Goal: Task Accomplishment & Management: Manage account settings

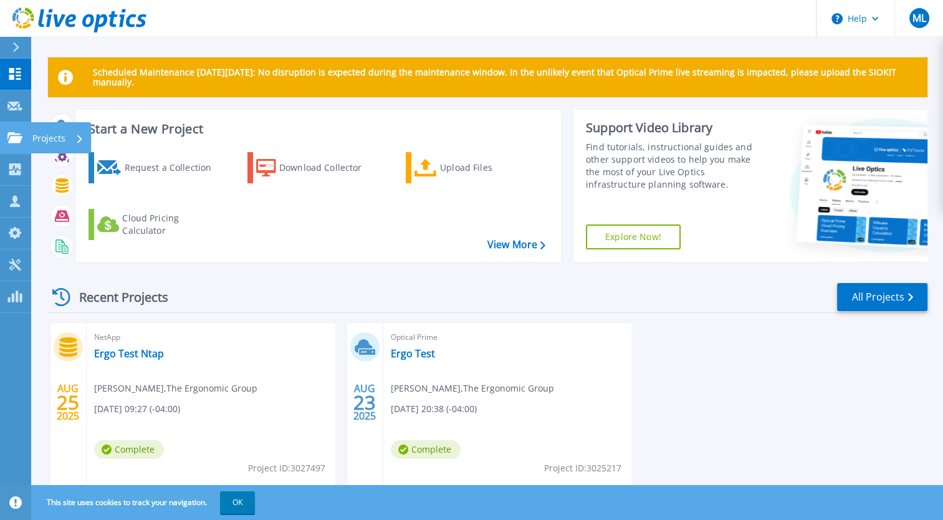
click at [14, 137] on icon at bounding box center [14, 137] width 15 height 11
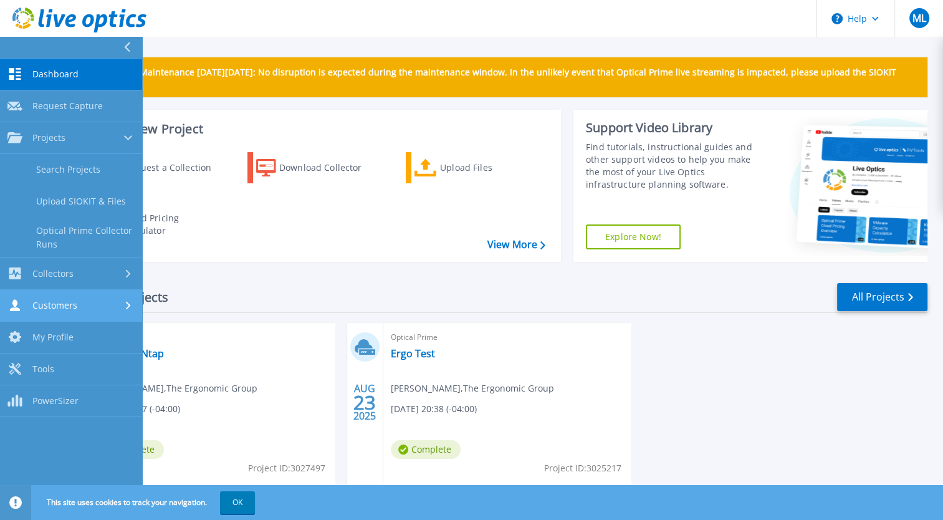
click at [86, 304] on div "Customers" at bounding box center [70, 305] width 127 height 12
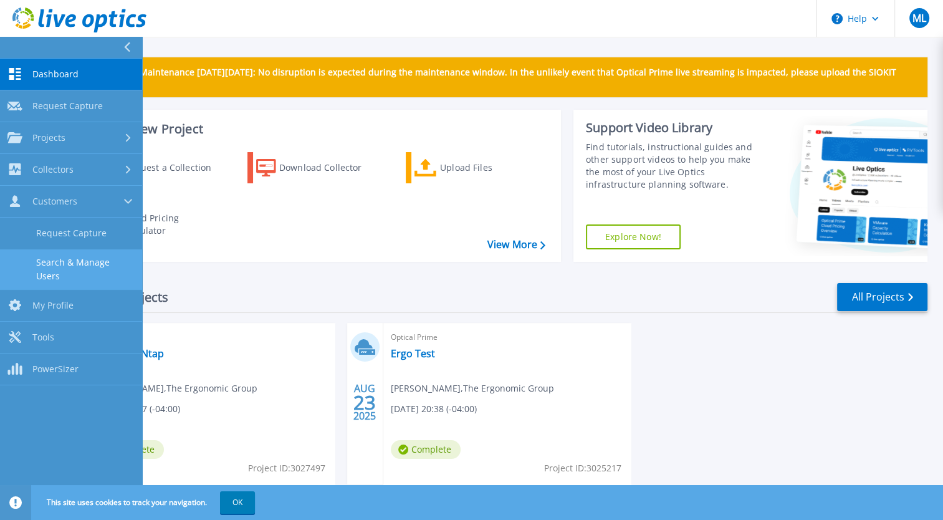
click at [95, 269] on link "Search & Manage Users" at bounding box center [71, 269] width 142 height 40
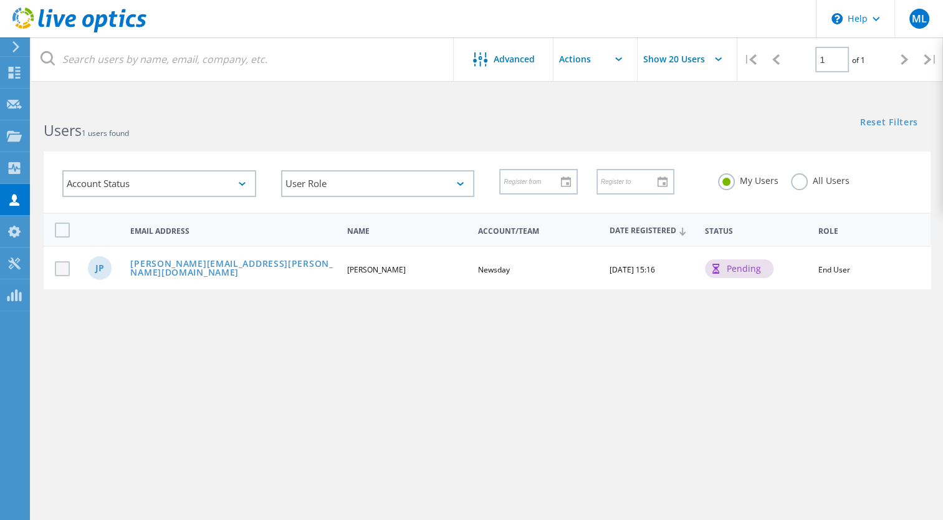
click at [65, 267] on label at bounding box center [65, 268] width 20 height 15
click at [0, 0] on input "checkbox" at bounding box center [0, 0] width 0 height 0
click at [225, 267] on link "Joseph.Polizzi@newsday.com" at bounding box center [233, 268] width 206 height 19
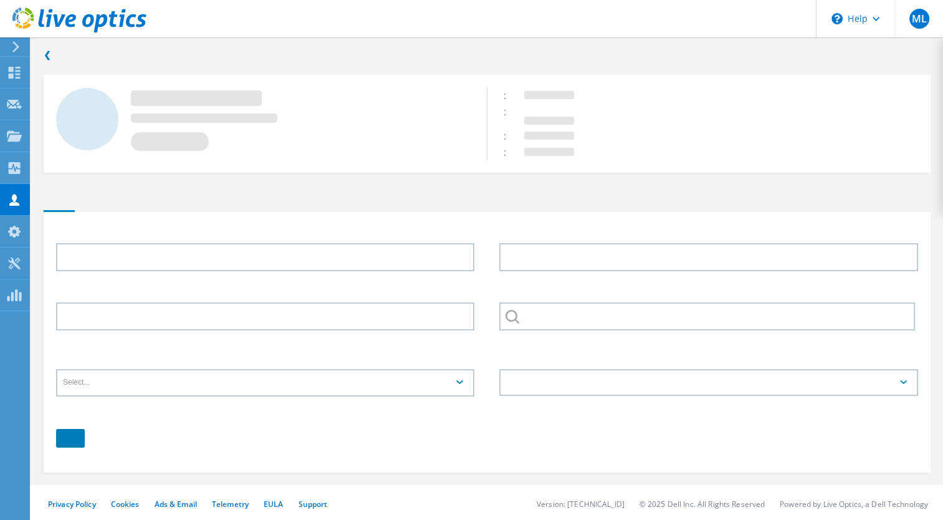
type input "Joe"
type input "Polizzi"
type input "Newsday"
type input "English"
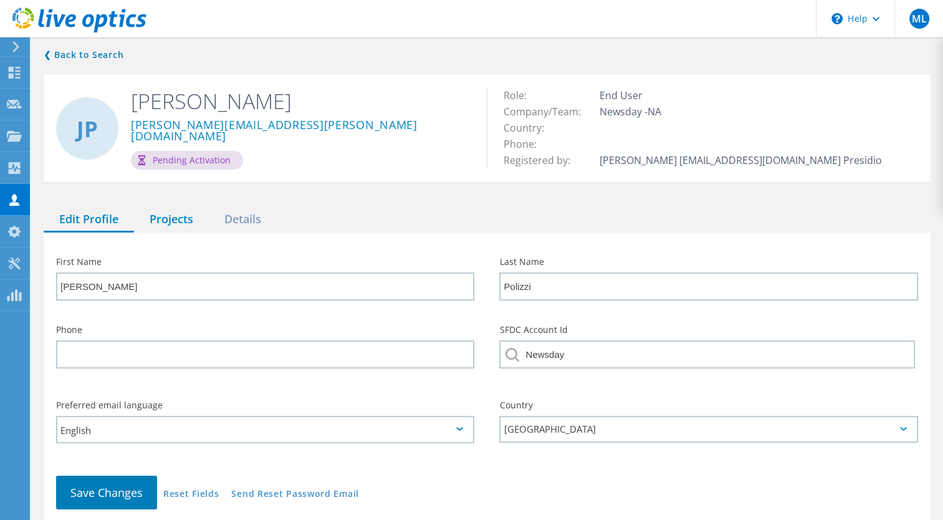
click at [155, 219] on div "Projects" at bounding box center [171, 220] width 75 height 26
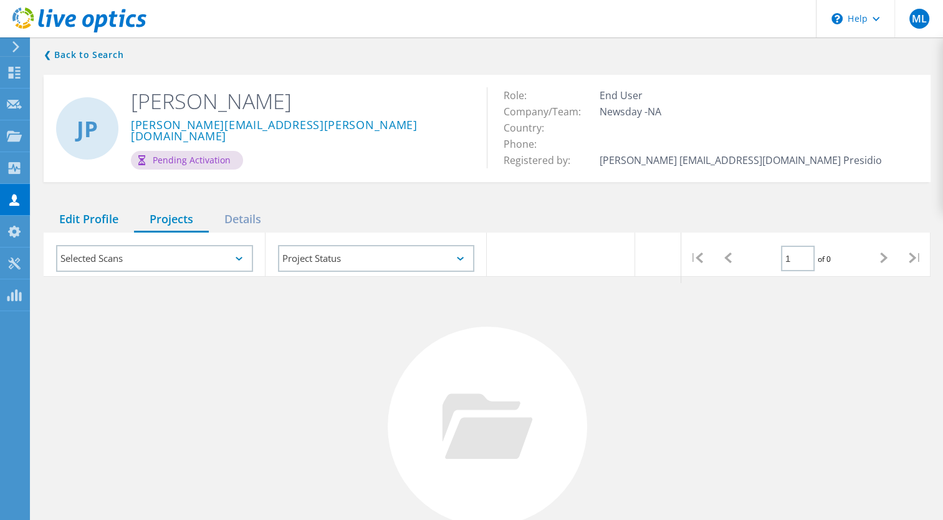
click at [97, 218] on div "Edit Profile" at bounding box center [89, 220] width 90 height 26
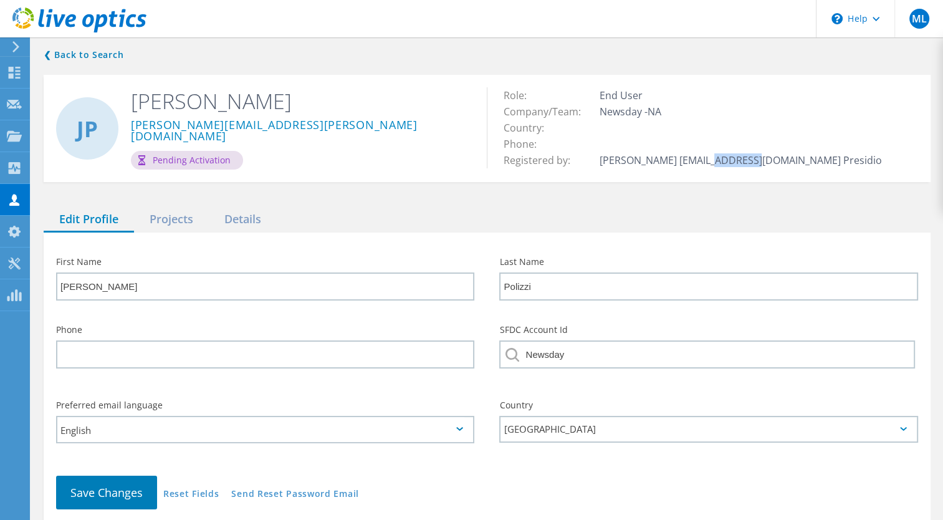
drag, startPoint x: 722, startPoint y: 161, endPoint x: 688, endPoint y: 158, distance: 33.8
click at [688, 158] on td "Viktor Kirr vkirr@presidio.com Presidio" at bounding box center [740, 160] width 289 height 16
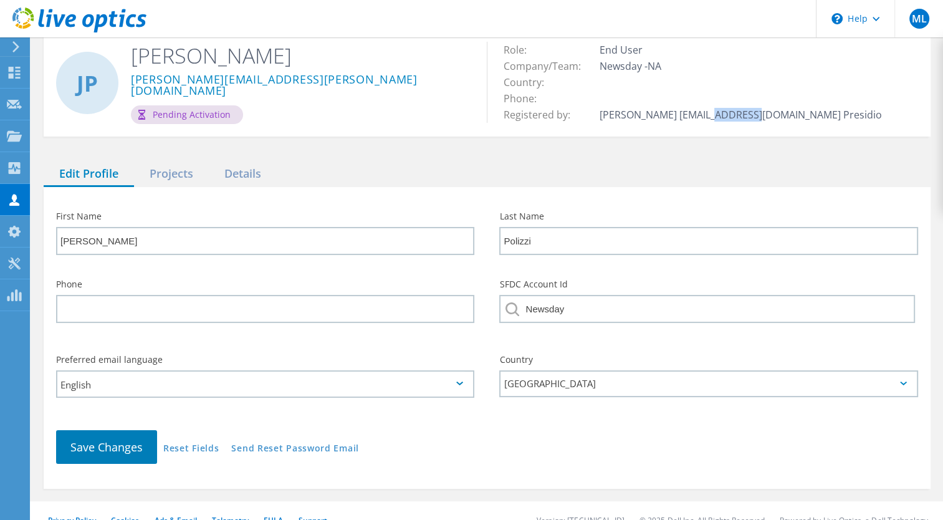
scroll to position [62, 0]
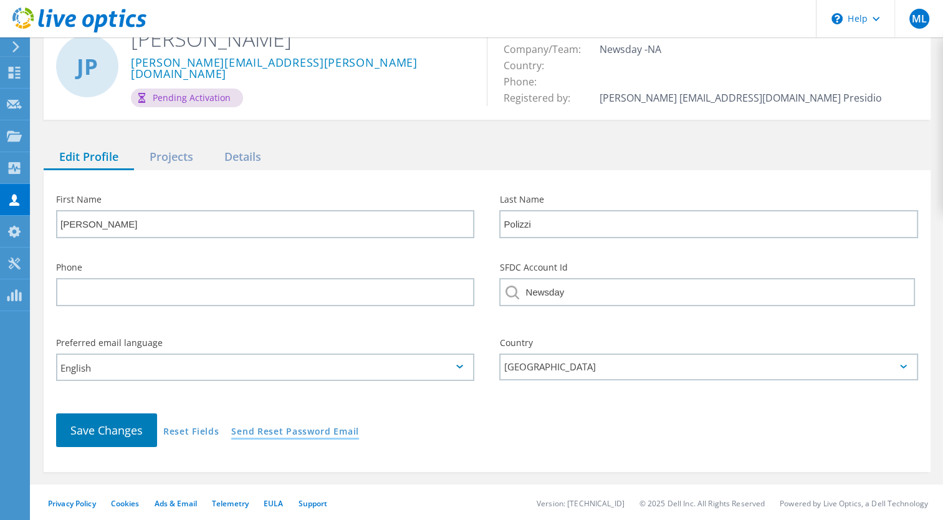
click at [302, 428] on link "Send Reset Password Email" at bounding box center [295, 432] width 128 height 11
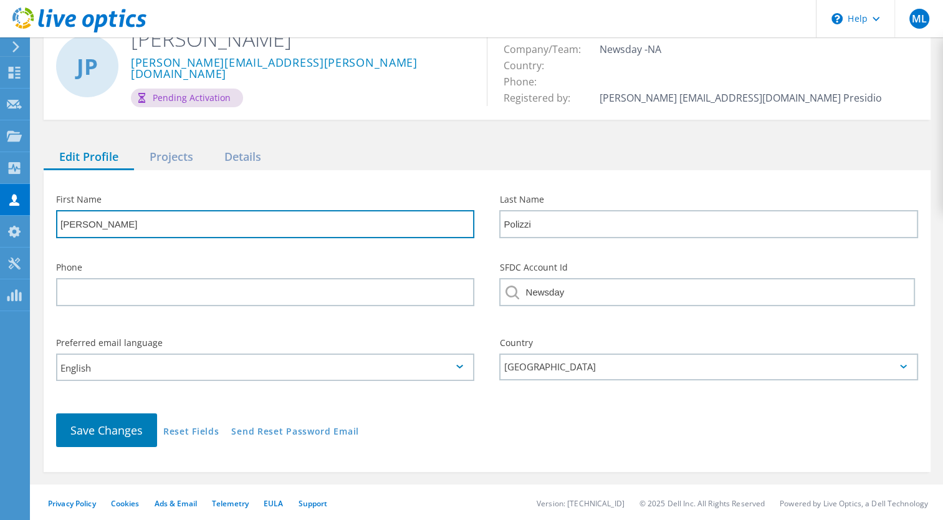
click at [359, 226] on input "Joe" at bounding box center [265, 224] width 418 height 28
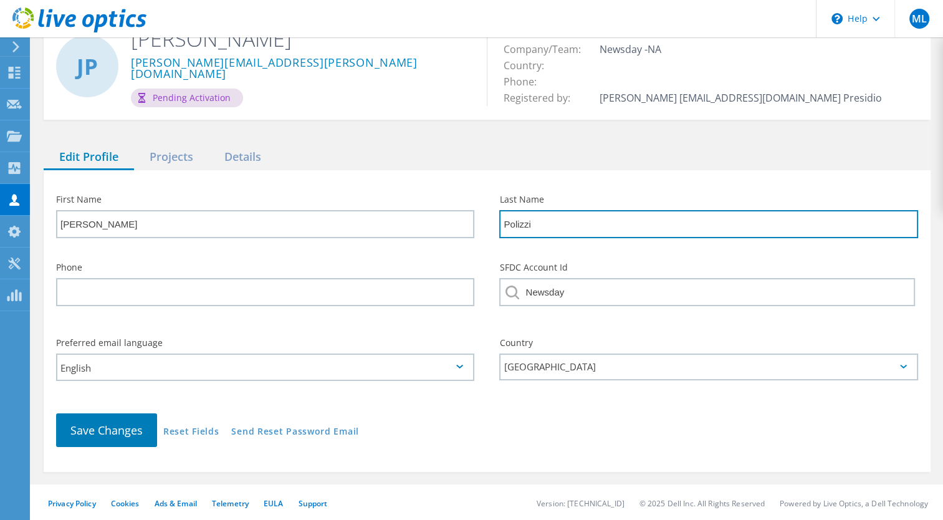
click at [621, 221] on input "Polizzi" at bounding box center [708, 224] width 418 height 28
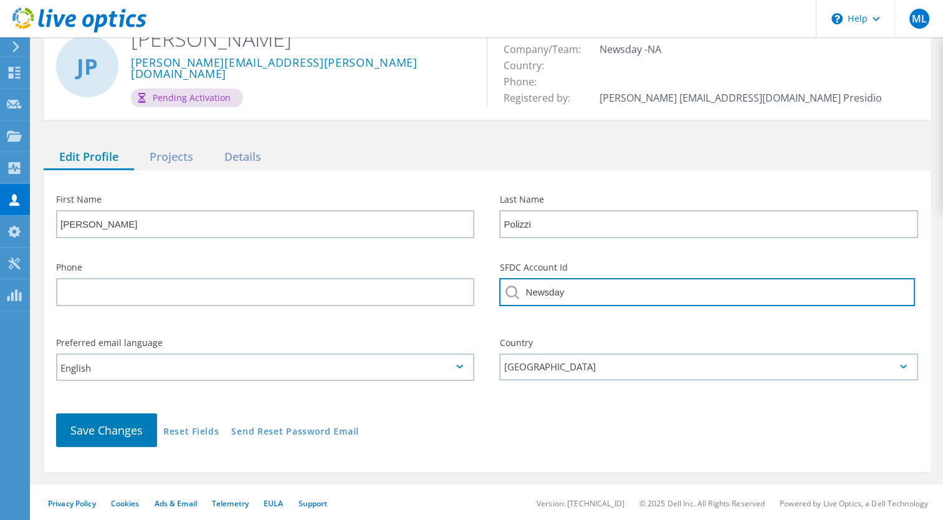
click at [608, 292] on input "Newsday" at bounding box center [706, 292] width 415 height 28
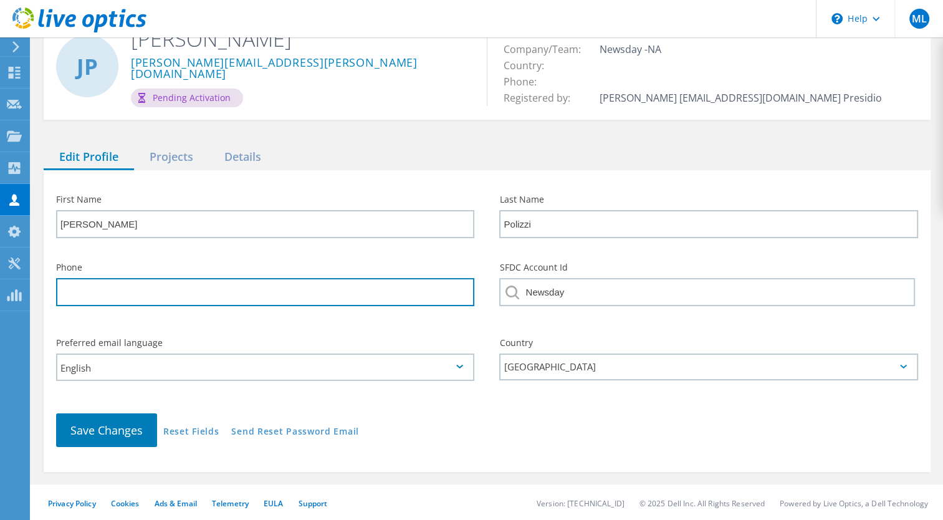
click at [319, 301] on input "tel" at bounding box center [265, 292] width 418 height 28
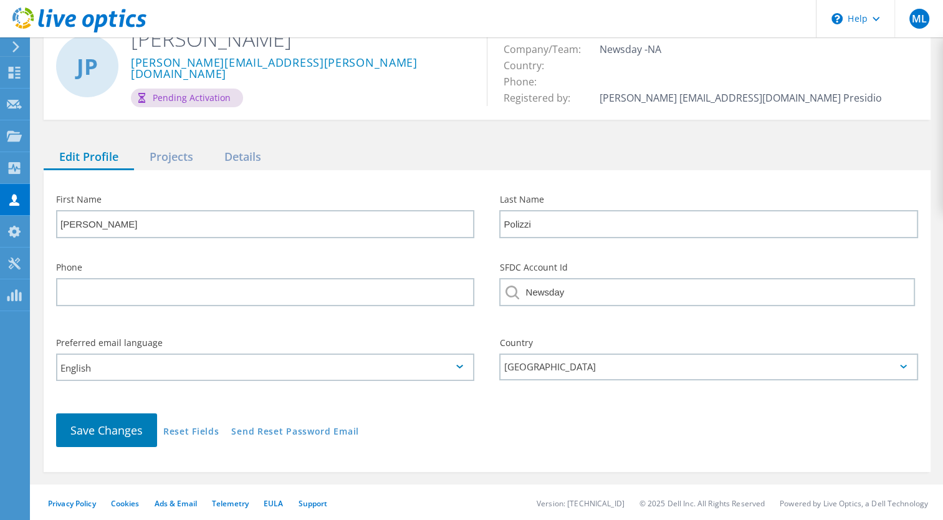
click at [272, 247] on div "First Name Joe" at bounding box center [265, 217] width 443 height 68
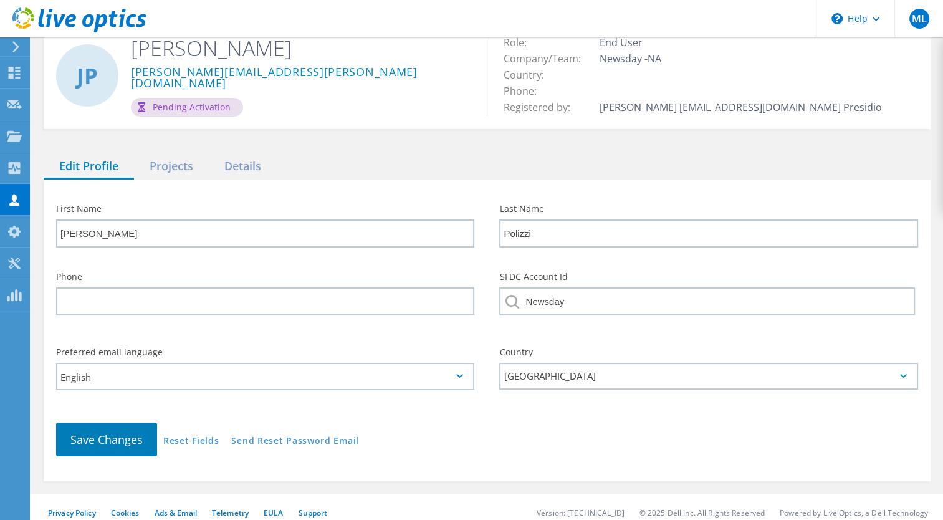
scroll to position [0, 0]
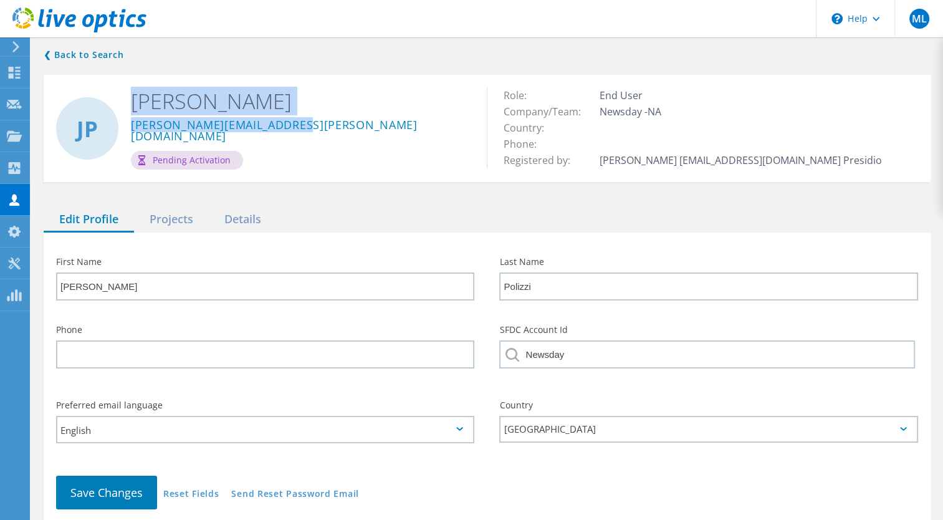
drag, startPoint x: 304, startPoint y: 127, endPoint x: 128, endPoint y: 128, distance: 175.8
click at [128, 128] on div "JP Joe Polizzi Joseph.Polizzi@newsday.com Pending Activation" at bounding box center [265, 128] width 443 height 107
drag, startPoint x: 128, startPoint y: 128, endPoint x: 307, endPoint y: 103, distance: 180.7
click at [307, 103] on h2 "Joe Polizzi" at bounding box center [299, 100] width 337 height 27
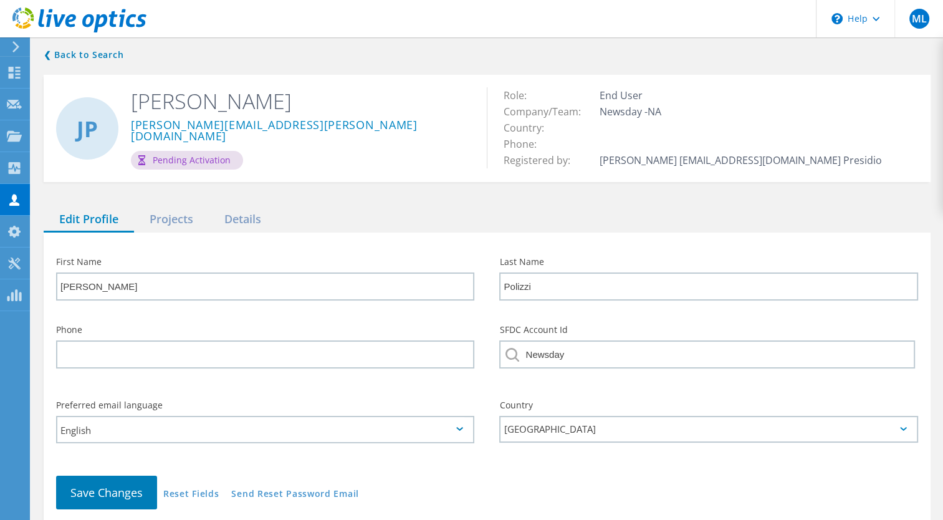
click at [311, 117] on div "Joseph.Polizzi@newsday.com" at bounding box center [299, 133] width 337 height 36
click at [233, 222] on div "Details" at bounding box center [243, 220] width 68 height 26
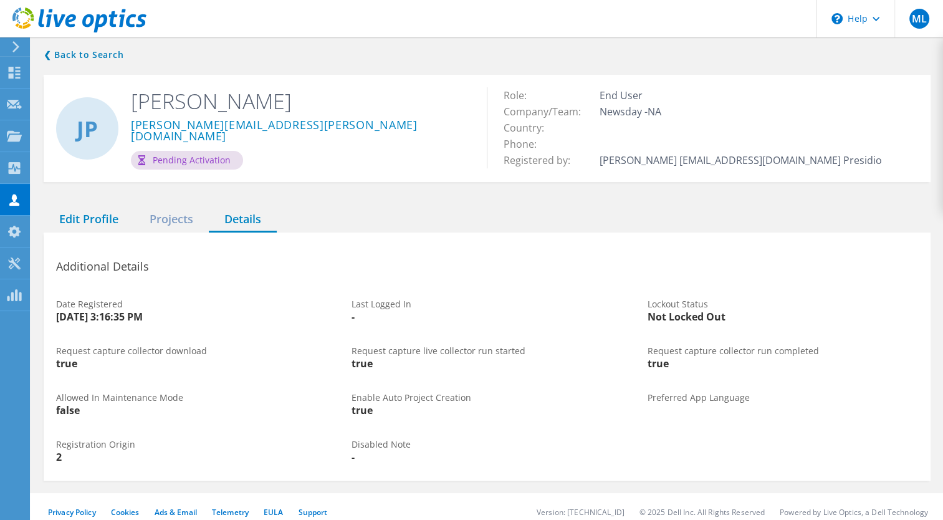
click at [97, 218] on div "Edit Profile" at bounding box center [89, 220] width 90 height 26
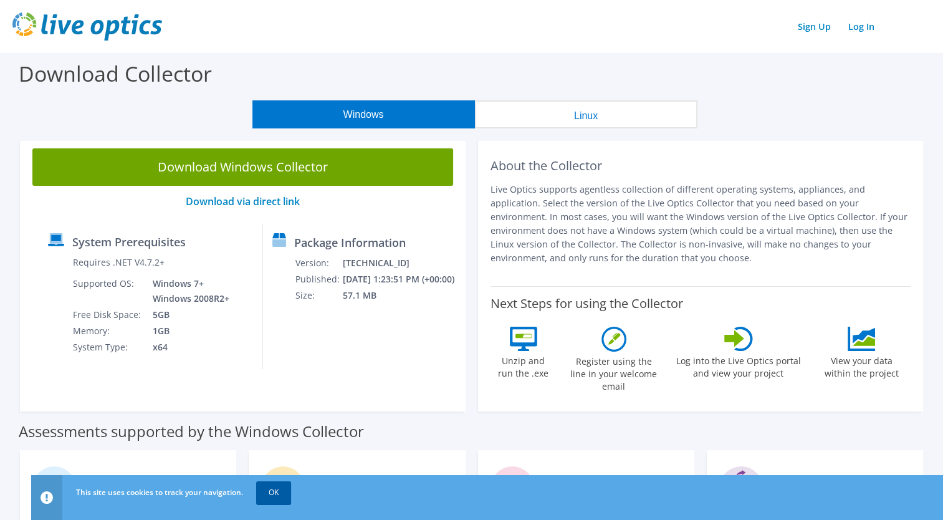
click at [284, 491] on link "OK" at bounding box center [273, 492] width 35 height 22
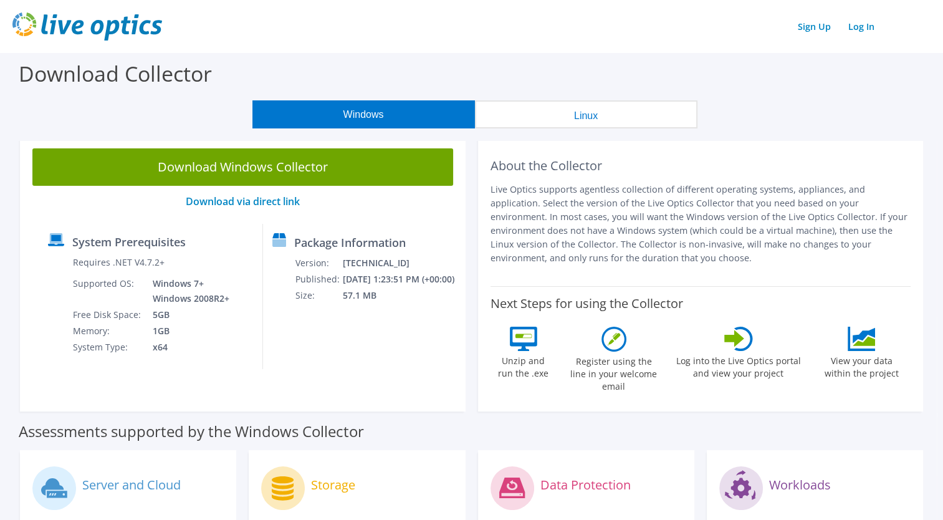
drag, startPoint x: 415, startPoint y: 348, endPoint x: 407, endPoint y: 358, distance: 12.0
click at [415, 352] on div "Package Information Version: 26.3.6.218 Published: 9/10/2025 1:23:51 PM (+00:00…" at bounding box center [355, 296] width 184 height 145
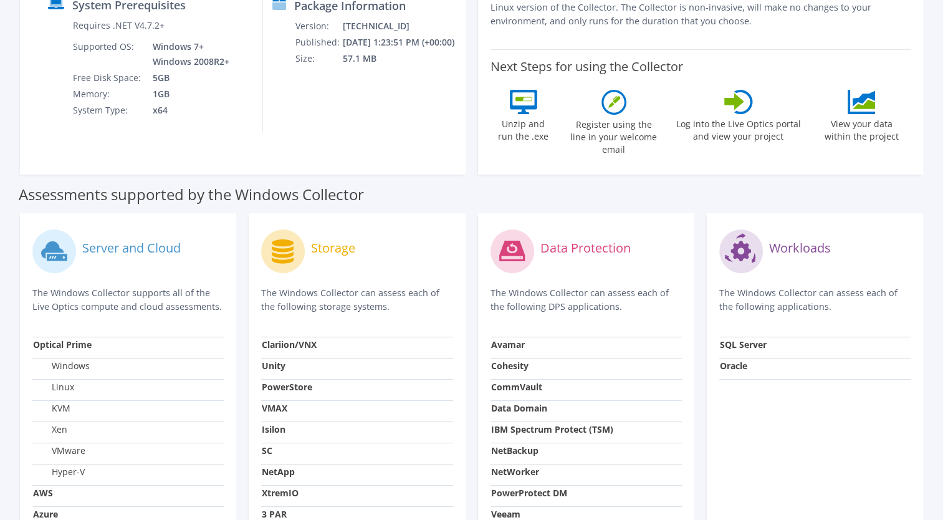
scroll to position [249, 0]
